Goal: Task Accomplishment & Management: Use online tool/utility

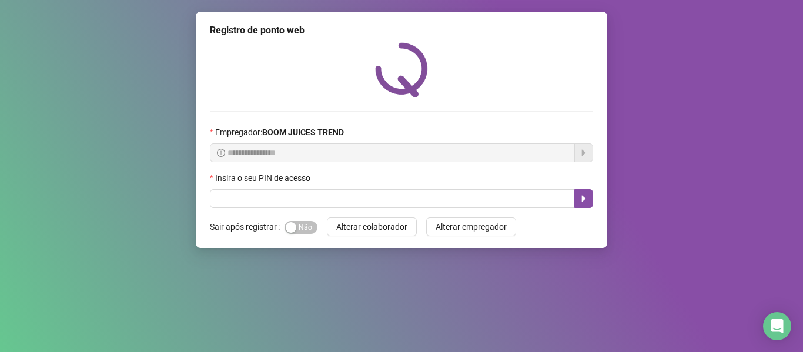
click at [389, 197] on input "text" at bounding box center [392, 198] width 365 height 19
type input "****"
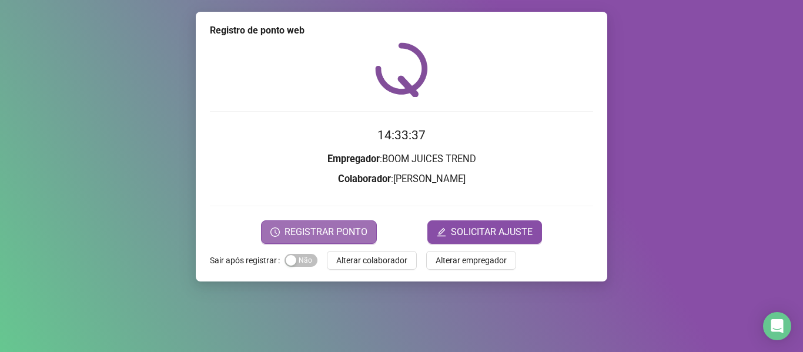
click at [314, 230] on span "REGISTRAR PONTO" at bounding box center [325, 232] width 83 height 14
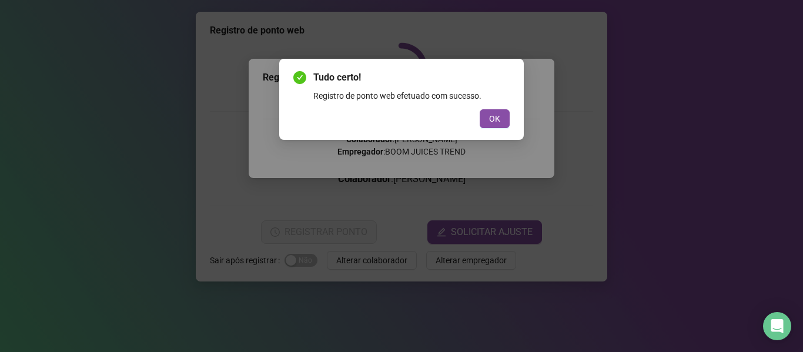
click at [480, 109] on button "OK" at bounding box center [495, 118] width 30 height 19
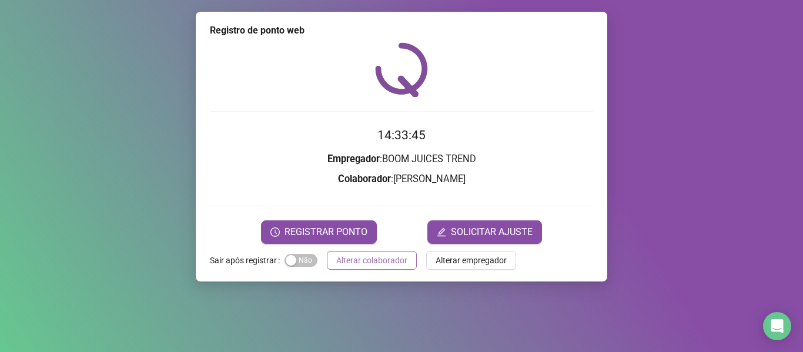
click at [392, 264] on span "Alterar colaborador" at bounding box center [371, 260] width 71 height 13
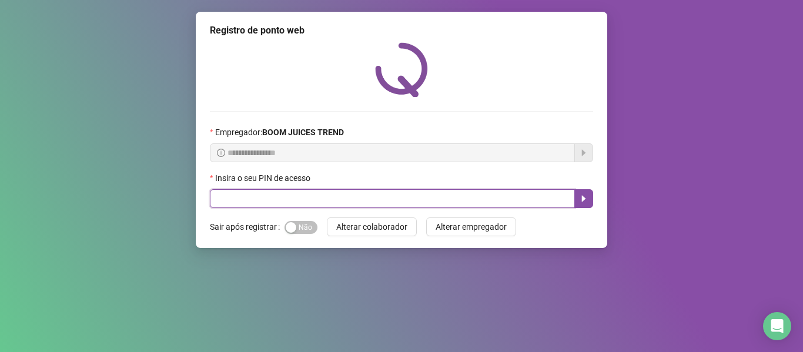
click at [244, 195] on input "text" at bounding box center [392, 198] width 365 height 19
type input "****"
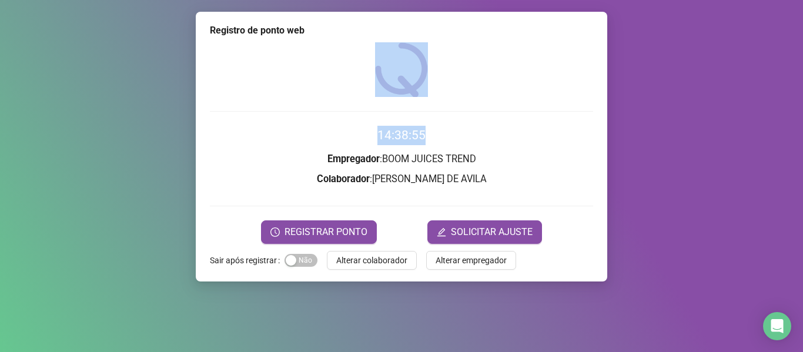
drag, startPoint x: 767, startPoint y: 71, endPoint x: 797, endPoint y: 62, distance: 31.4
click at [778, 61] on div "Registro de ponto web 14:38:55 Empregador : BOOM JUICES TREND Colaborador : [PE…" at bounding box center [401, 176] width 803 height 352
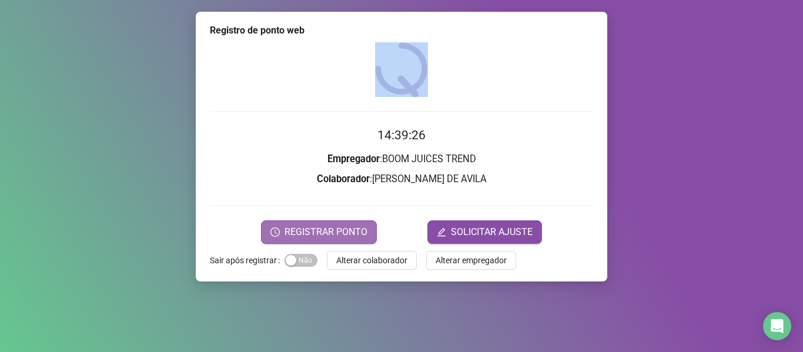
click at [319, 227] on span "REGISTRAR PONTO" at bounding box center [325, 232] width 83 height 14
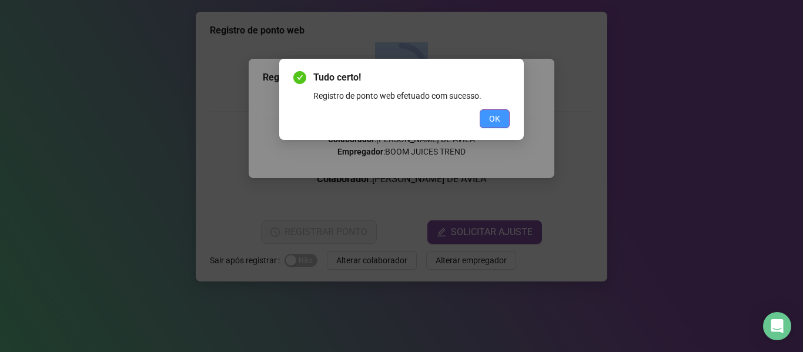
click at [484, 118] on button "OK" at bounding box center [495, 118] width 30 height 19
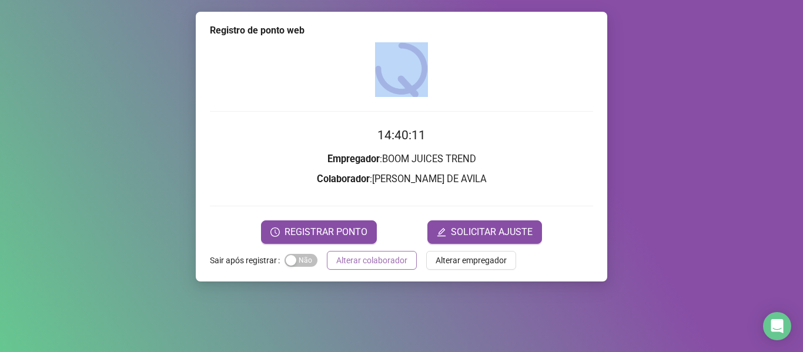
click at [400, 263] on span "Alterar colaborador" at bounding box center [371, 260] width 71 height 13
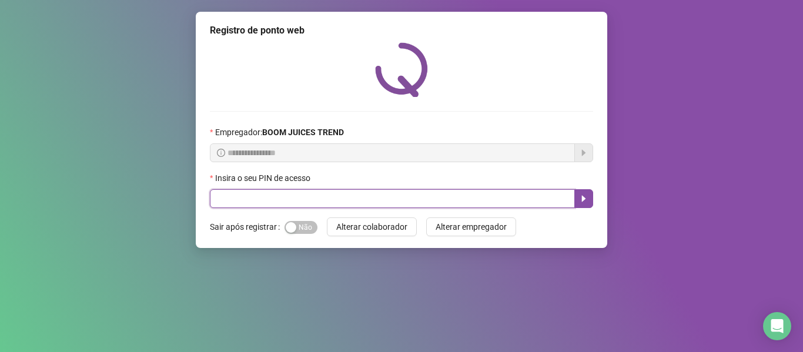
click at [409, 203] on input "text" at bounding box center [392, 198] width 365 height 19
type input "****"
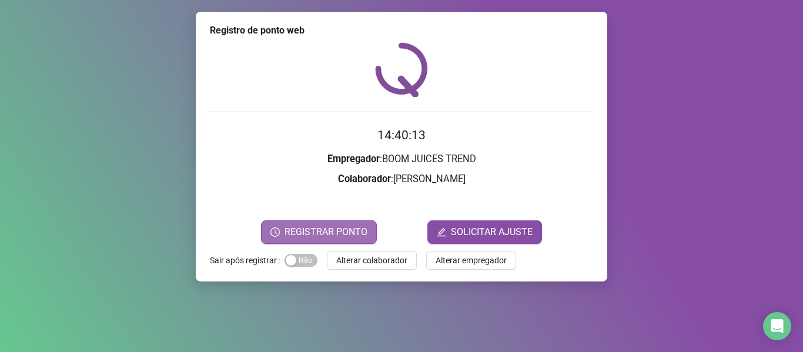
click at [362, 226] on span "REGISTRAR PONTO" at bounding box center [325, 232] width 83 height 14
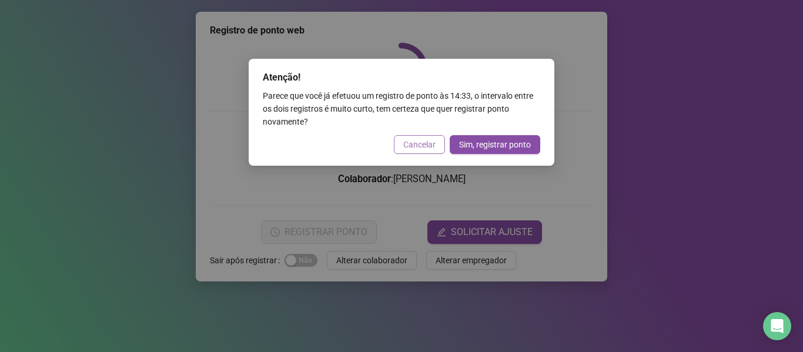
click at [415, 142] on span "Cancelar" at bounding box center [419, 144] width 32 height 13
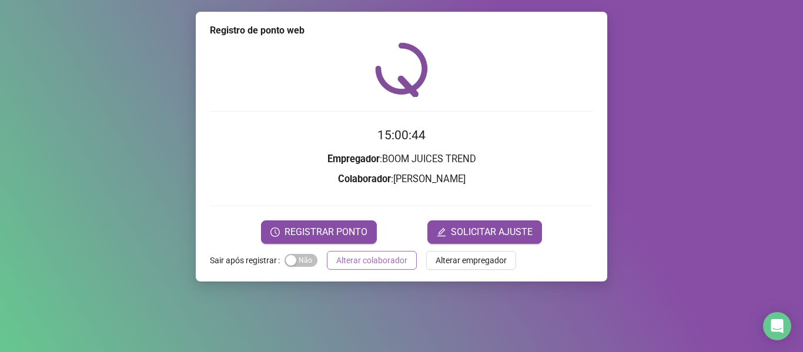
click at [354, 259] on span "Alterar colaborador" at bounding box center [371, 260] width 71 height 13
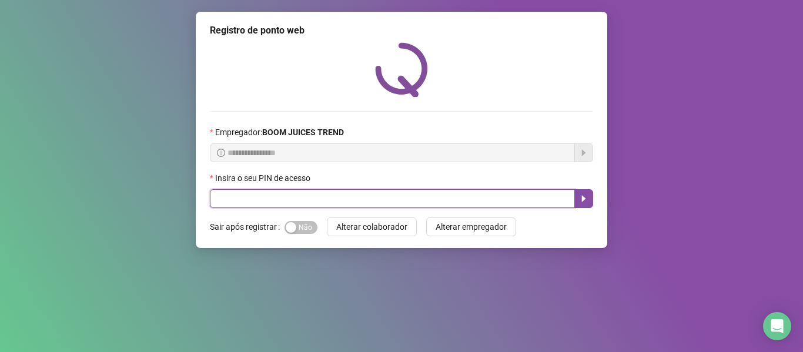
click at [387, 206] on input "text" at bounding box center [392, 198] width 365 height 19
type input "****"
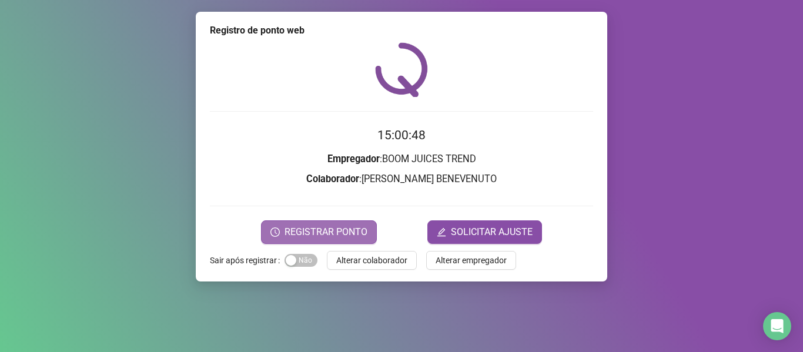
click at [358, 227] on span "REGISTRAR PONTO" at bounding box center [325, 232] width 83 height 14
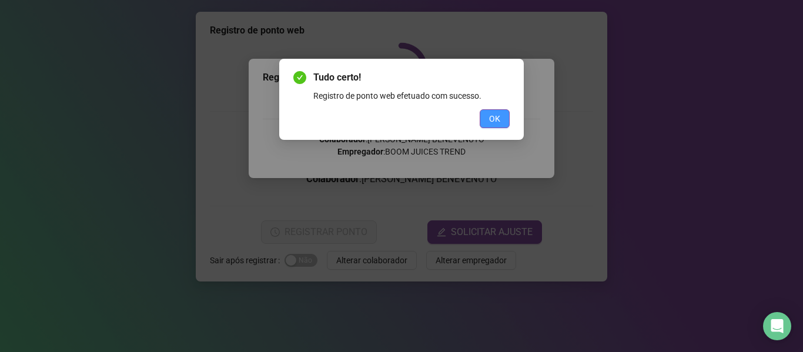
click at [502, 113] on button "OK" at bounding box center [495, 118] width 30 height 19
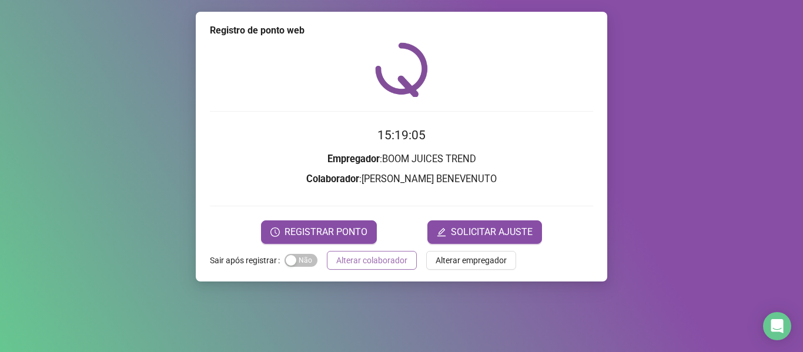
click at [348, 264] on span "Alterar colaborador" at bounding box center [371, 260] width 71 height 13
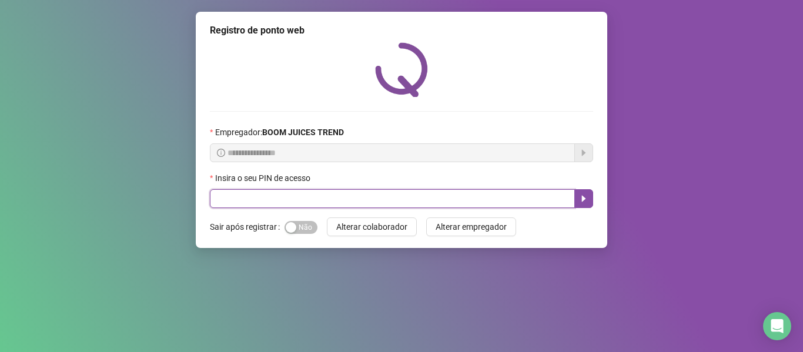
click at [300, 199] on input "text" at bounding box center [392, 198] width 365 height 19
type input "****"
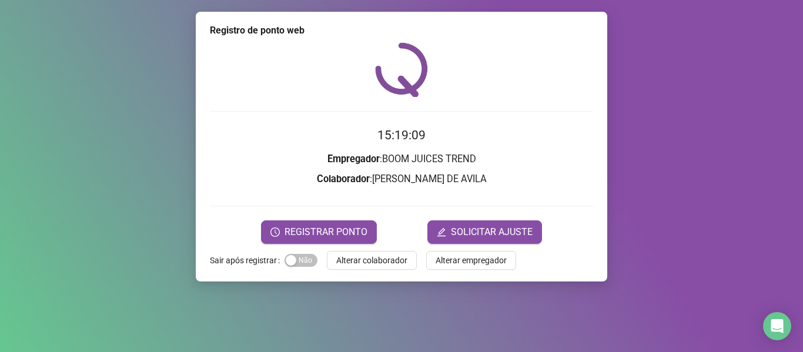
click at [356, 247] on div "Registro de ponto web 15:19:09 Empregador : BOOM JUICES TREND Colaborador : [PE…" at bounding box center [401, 147] width 411 height 270
click at [306, 236] on span "REGISTRAR PONTO" at bounding box center [325, 232] width 83 height 14
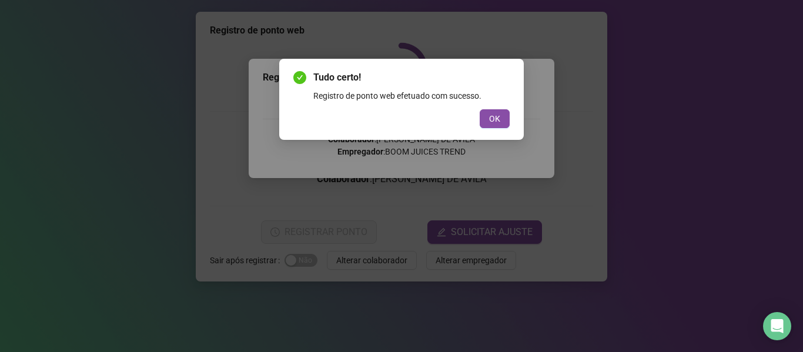
click at [500, 113] on span "OK" at bounding box center [494, 118] width 11 height 13
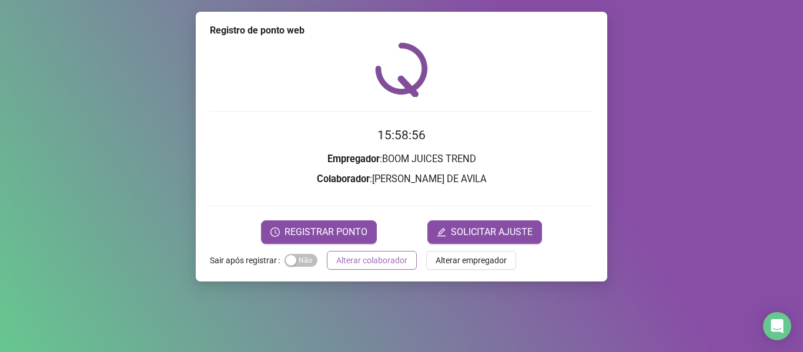
click at [360, 260] on span "Alterar colaborador" at bounding box center [371, 260] width 71 height 13
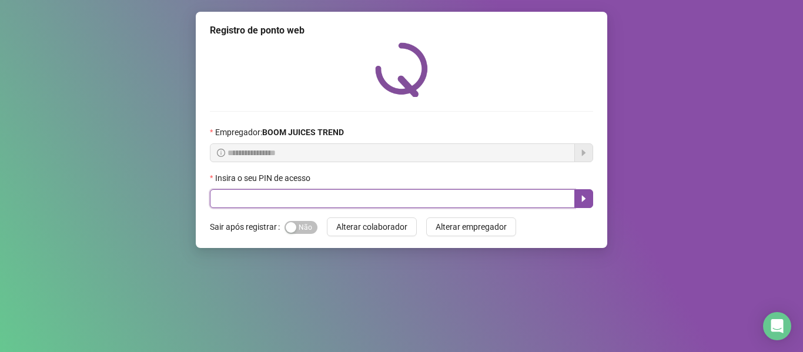
click at [377, 205] on input "text" at bounding box center [392, 198] width 365 height 19
type input "****"
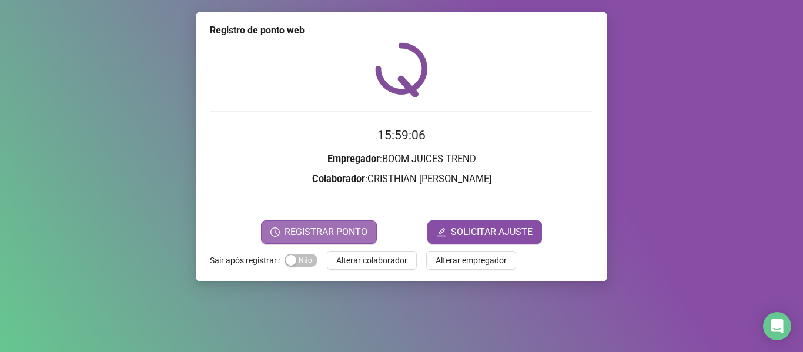
click at [320, 227] on span "REGISTRAR PONTO" at bounding box center [325, 232] width 83 height 14
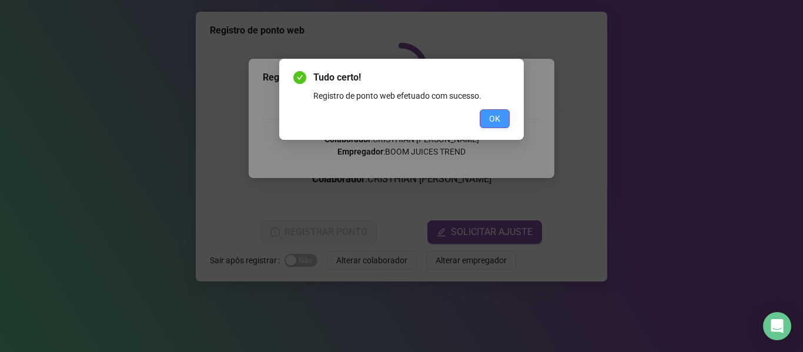
click at [498, 127] on button "OK" at bounding box center [495, 118] width 30 height 19
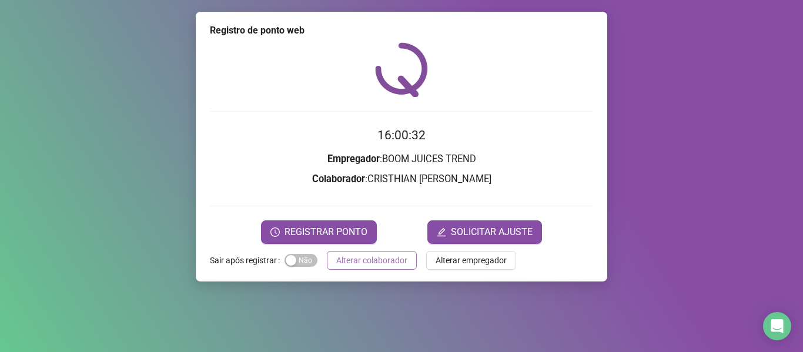
click at [391, 254] on span "Alterar colaborador" at bounding box center [371, 260] width 71 height 13
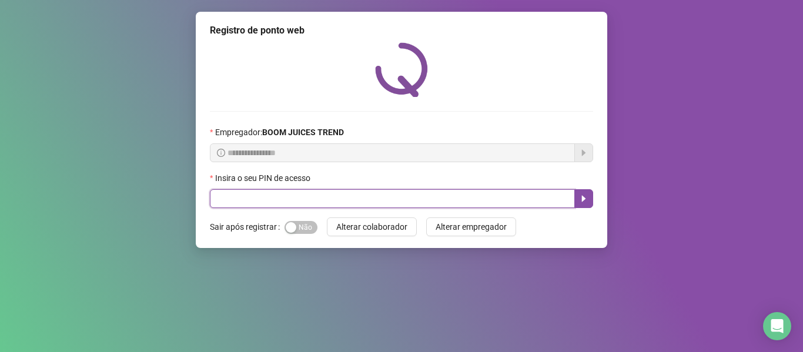
click at [437, 195] on input "text" at bounding box center [392, 198] width 365 height 19
type input "****"
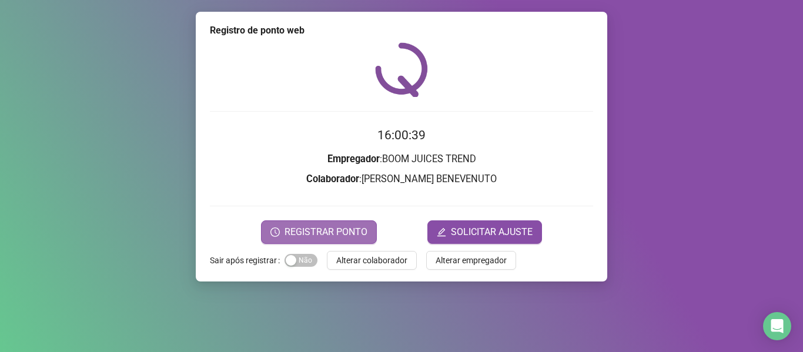
click at [362, 232] on span "REGISTRAR PONTO" at bounding box center [325, 232] width 83 height 14
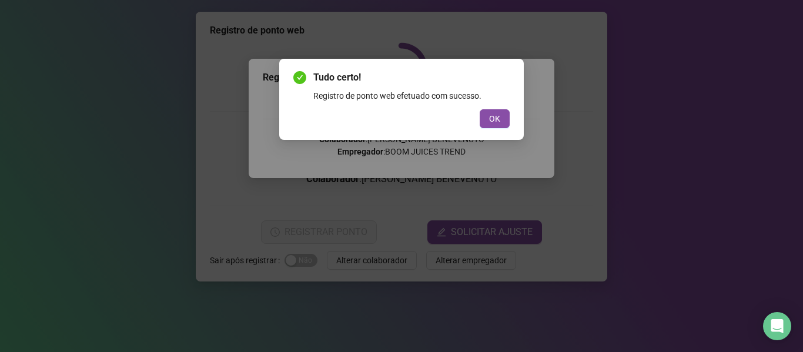
click at [503, 123] on button "OK" at bounding box center [495, 118] width 30 height 19
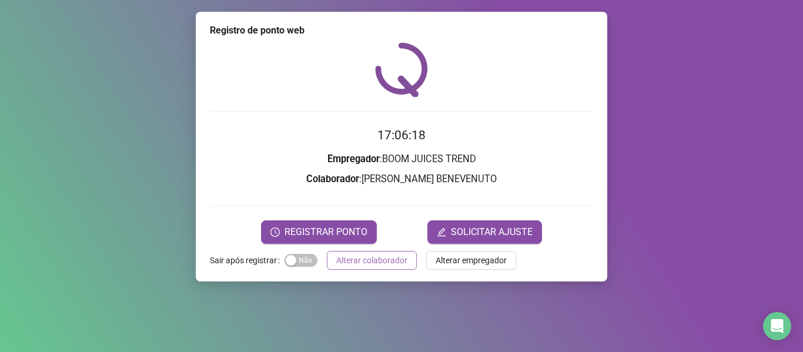
click at [343, 260] on span "Alterar colaborador" at bounding box center [371, 260] width 71 height 13
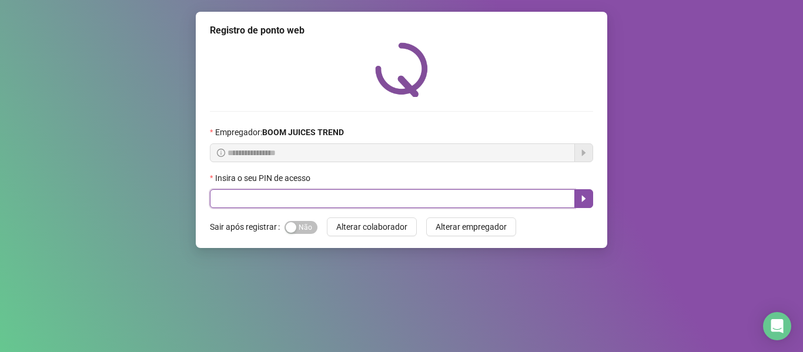
click at [373, 205] on input "text" at bounding box center [392, 198] width 365 height 19
type input "****"
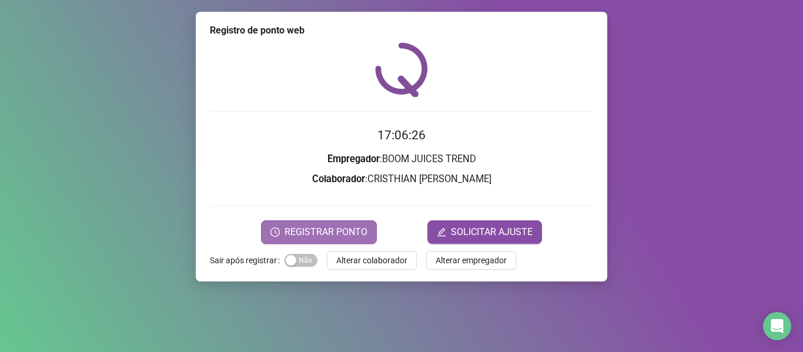
click at [326, 229] on span "REGISTRAR PONTO" at bounding box center [325, 232] width 83 height 14
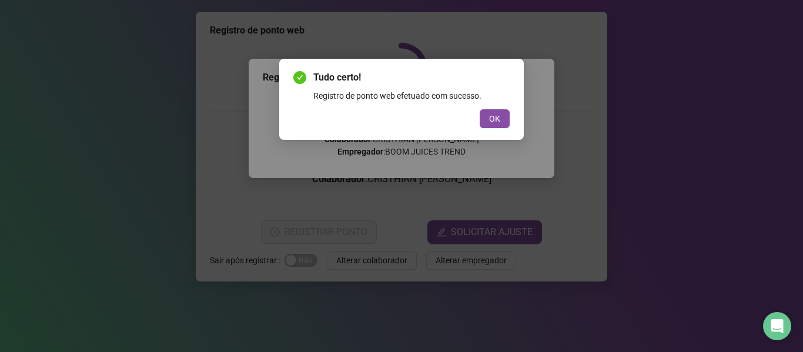
click at [494, 117] on span "OK" at bounding box center [494, 118] width 11 height 13
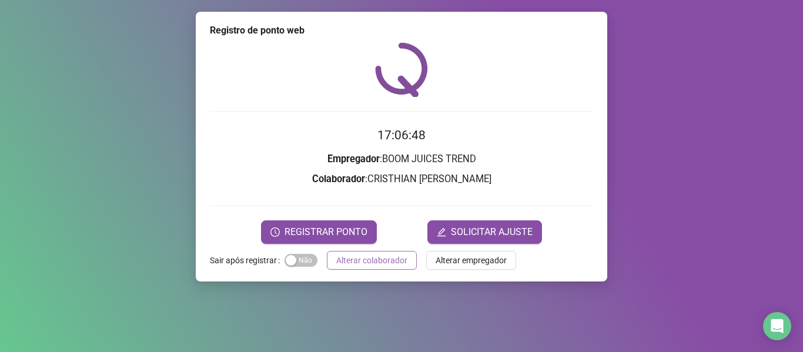
click at [349, 257] on span "Alterar colaborador" at bounding box center [371, 260] width 71 height 13
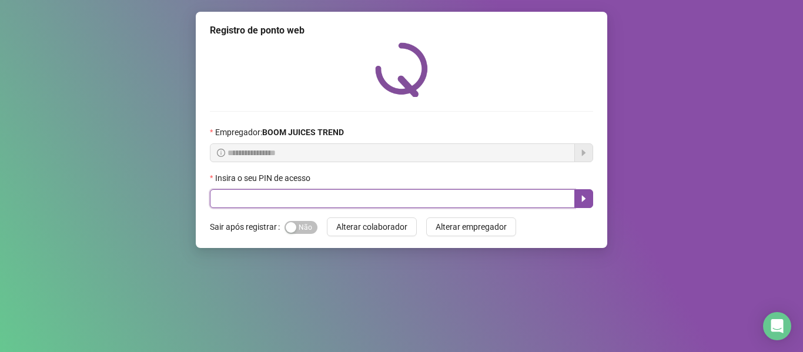
click at [315, 199] on input "text" at bounding box center [392, 198] width 365 height 19
type input "****"
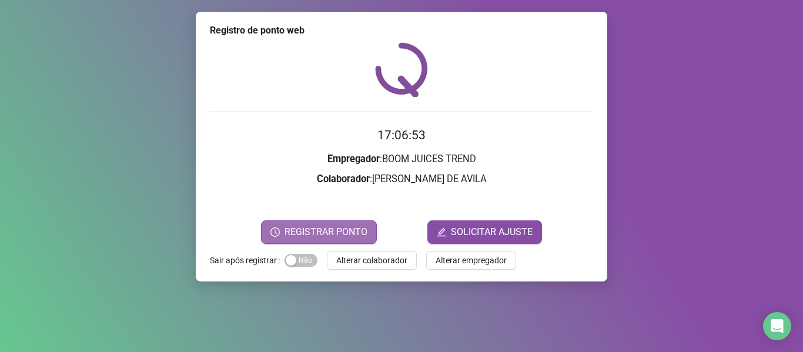
click at [350, 240] on button "REGISTRAR PONTO" at bounding box center [319, 232] width 116 height 24
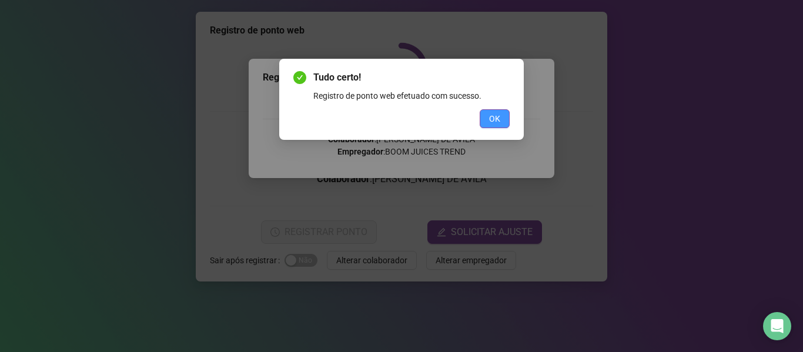
click at [491, 120] on span "OK" at bounding box center [494, 118] width 11 height 13
